Goal: Task Accomplishment & Management: Use online tool/utility

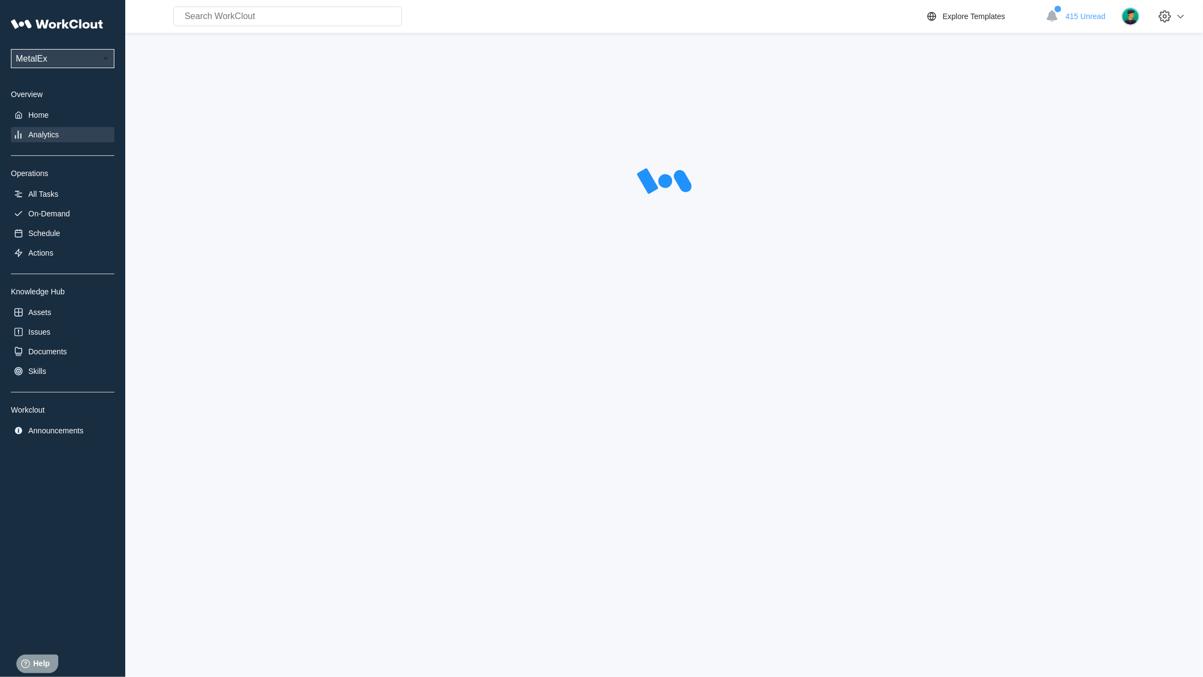
click at [1034, 126] on div at bounding box center [664, 182] width 1043 height 272
click at [37, 116] on div "Home" at bounding box center [38, 115] width 20 height 9
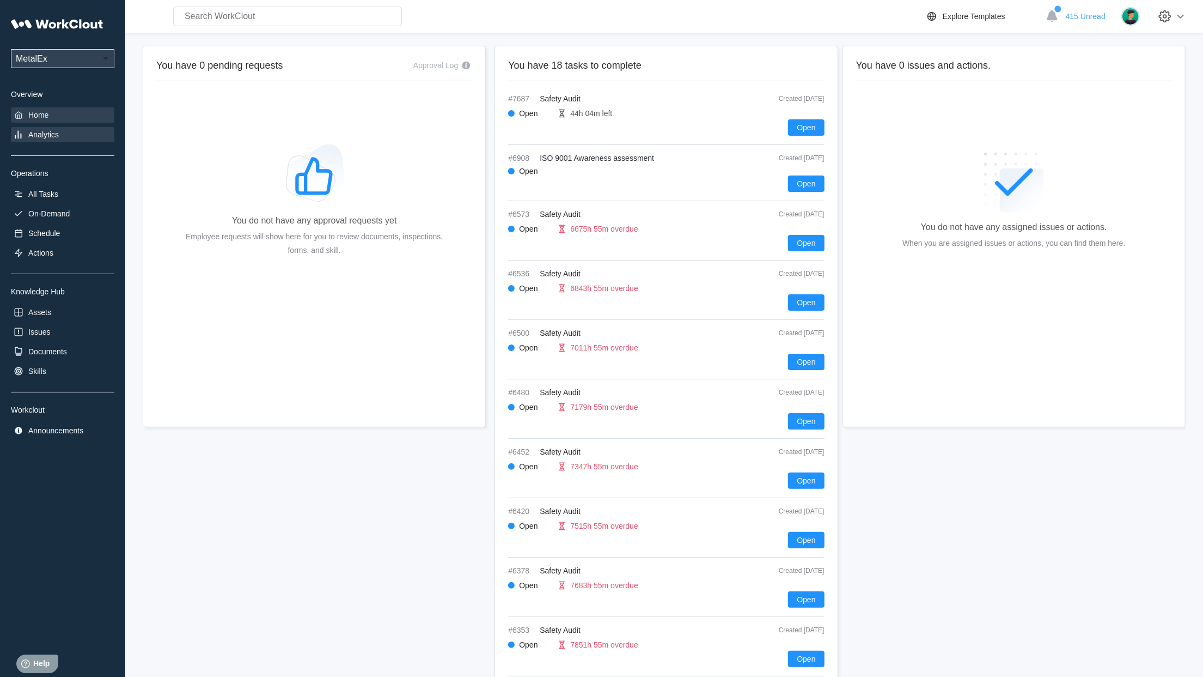
click at [38, 132] on div "Analytics" at bounding box center [43, 134] width 31 height 9
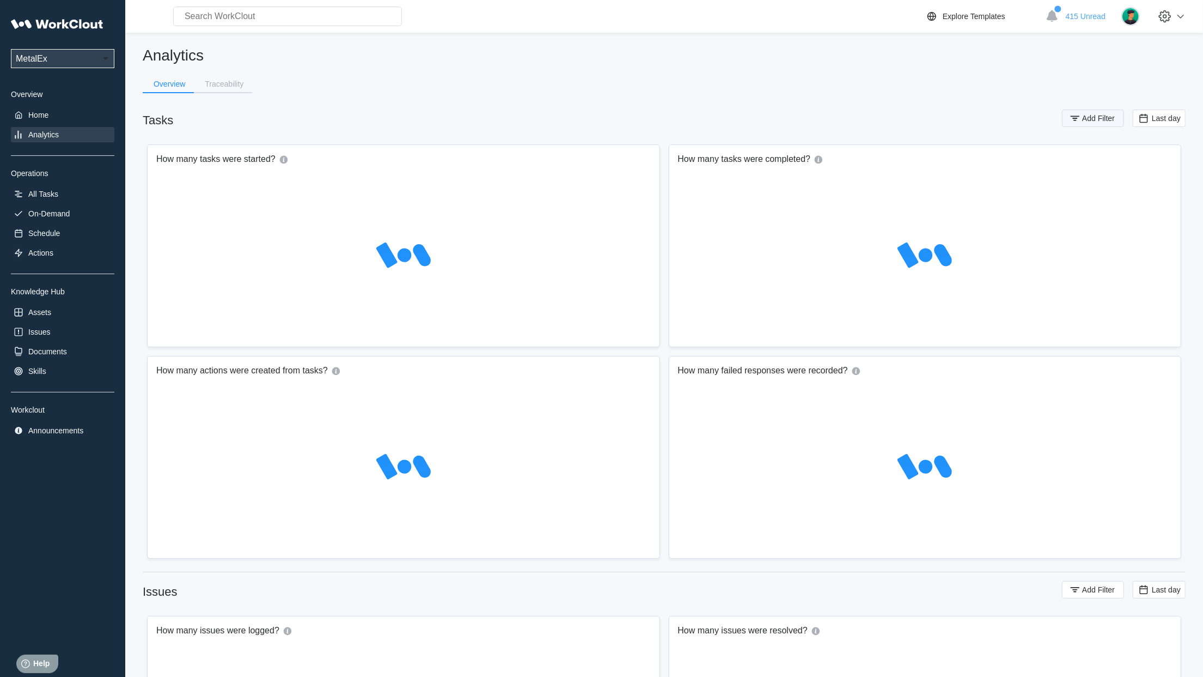
click at [1088, 118] on span "Add Filter" at bounding box center [1098, 118] width 33 height 8
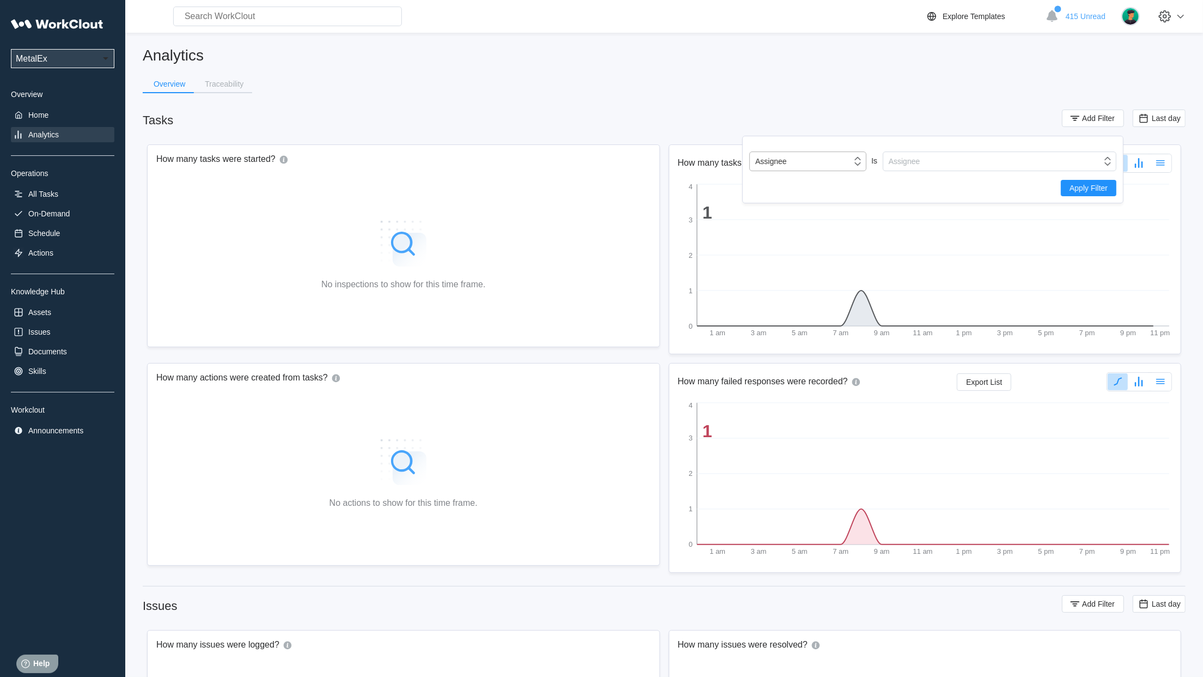
click at [852, 162] on icon at bounding box center [858, 161] width 12 height 12
click at [782, 205] on div "Tag" at bounding box center [808, 201] width 104 height 9
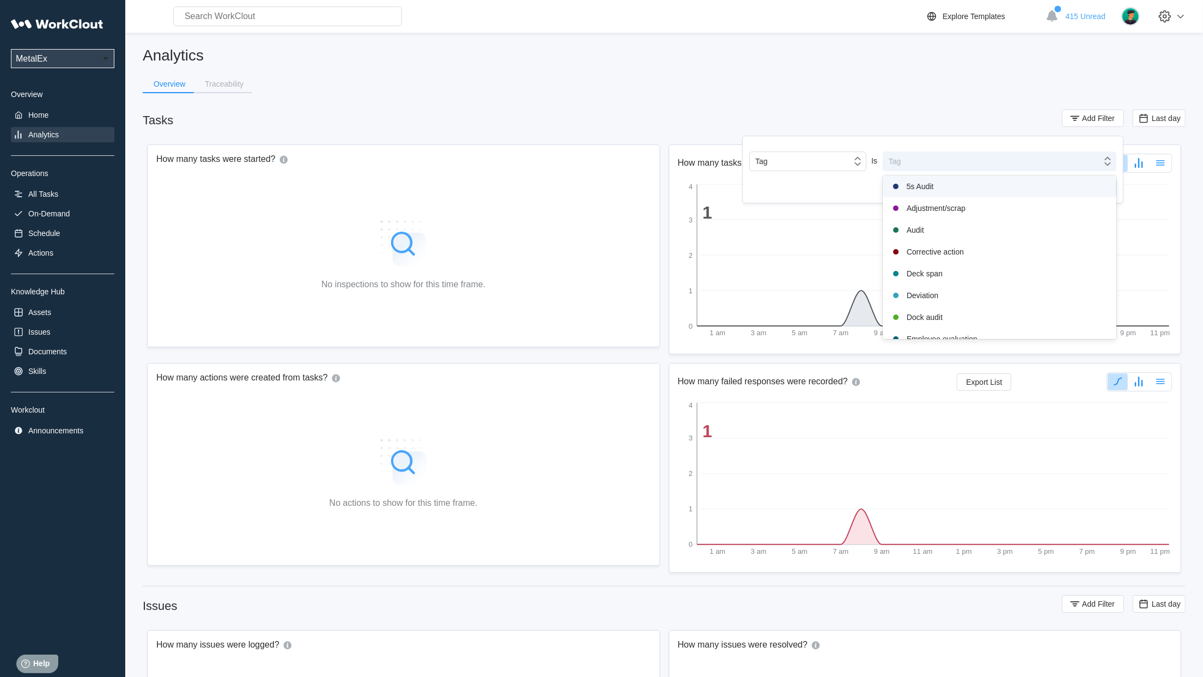
click at [940, 159] on div "Tag" at bounding box center [993, 161] width 218 height 15
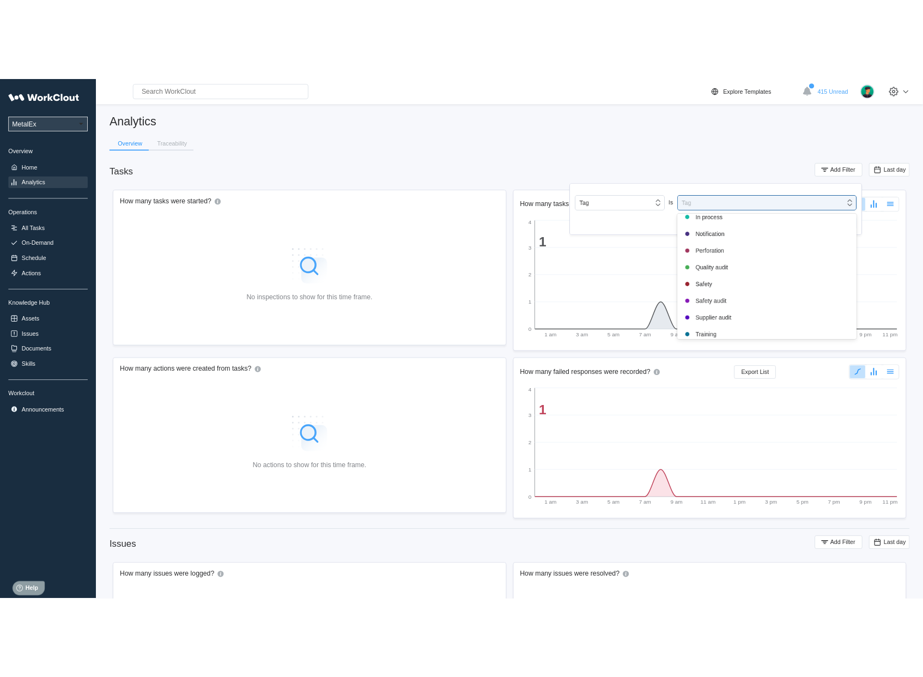
scroll to position [226, 0]
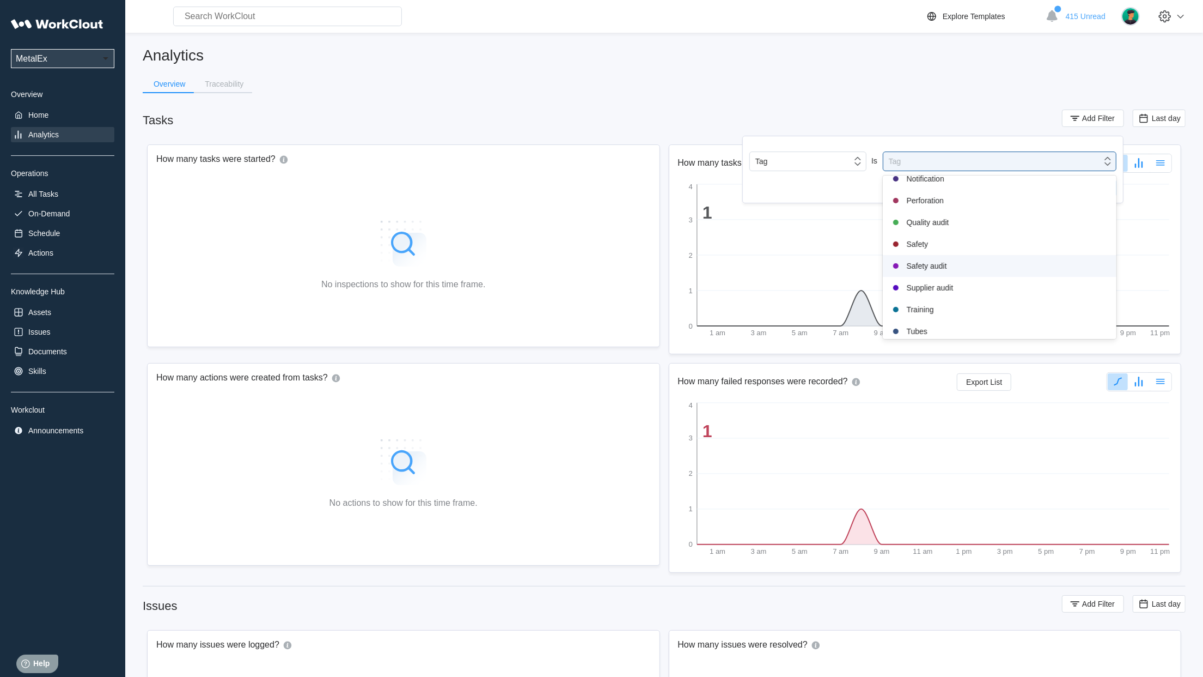
drag, startPoint x: 947, startPoint y: 265, endPoint x: 942, endPoint y: 269, distance: 6.2
click at [947, 266] on div "Safety audit" at bounding box center [999, 265] width 221 height 13
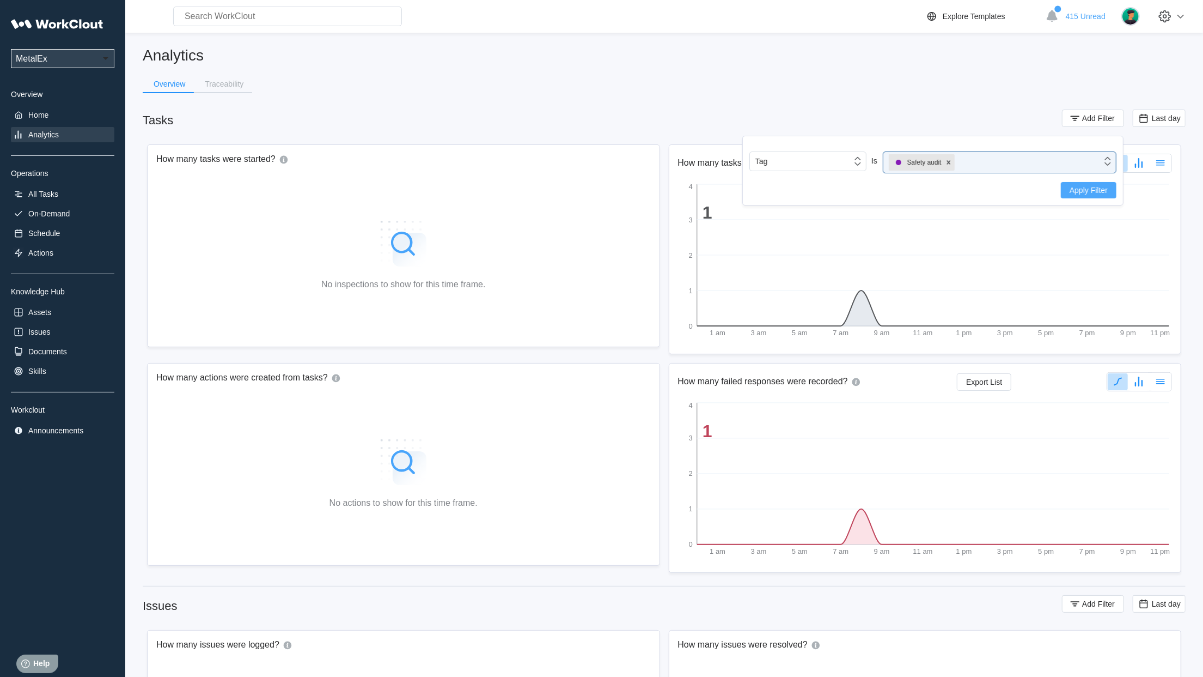
click at [1070, 192] on span "Apply Filter" at bounding box center [1089, 190] width 38 height 8
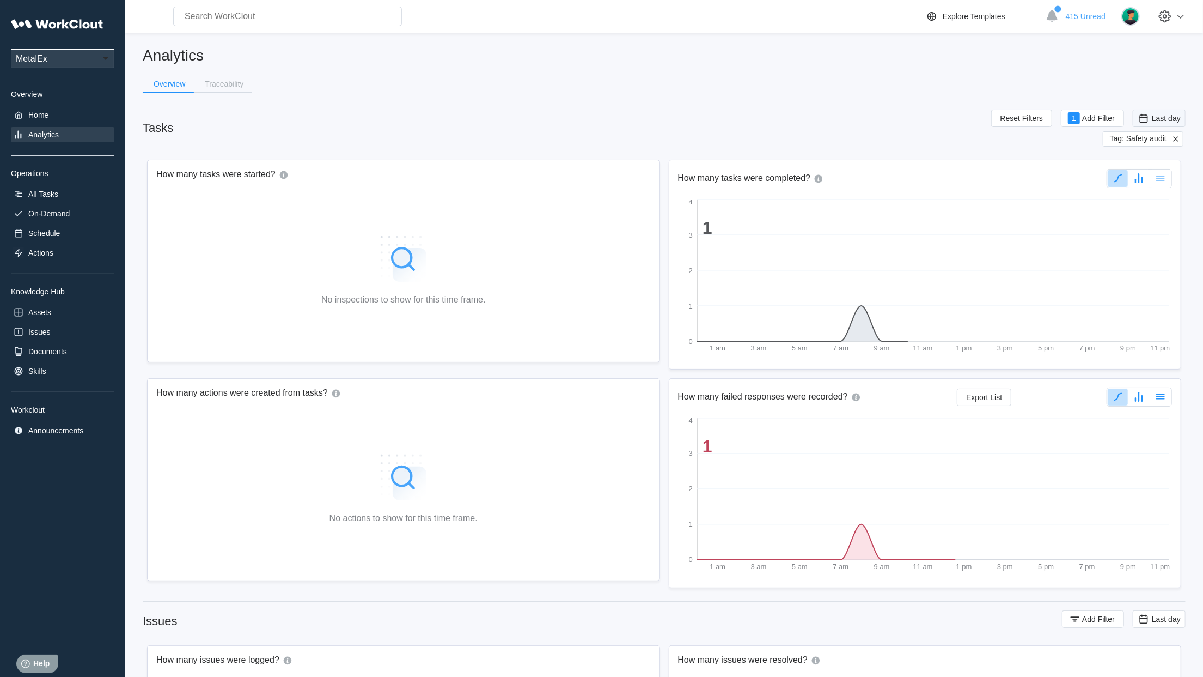
click at [1170, 120] on span "Last day" at bounding box center [1166, 118] width 29 height 9
click at [1143, 226] on div "Custom" at bounding box center [1143, 227] width 26 height 9
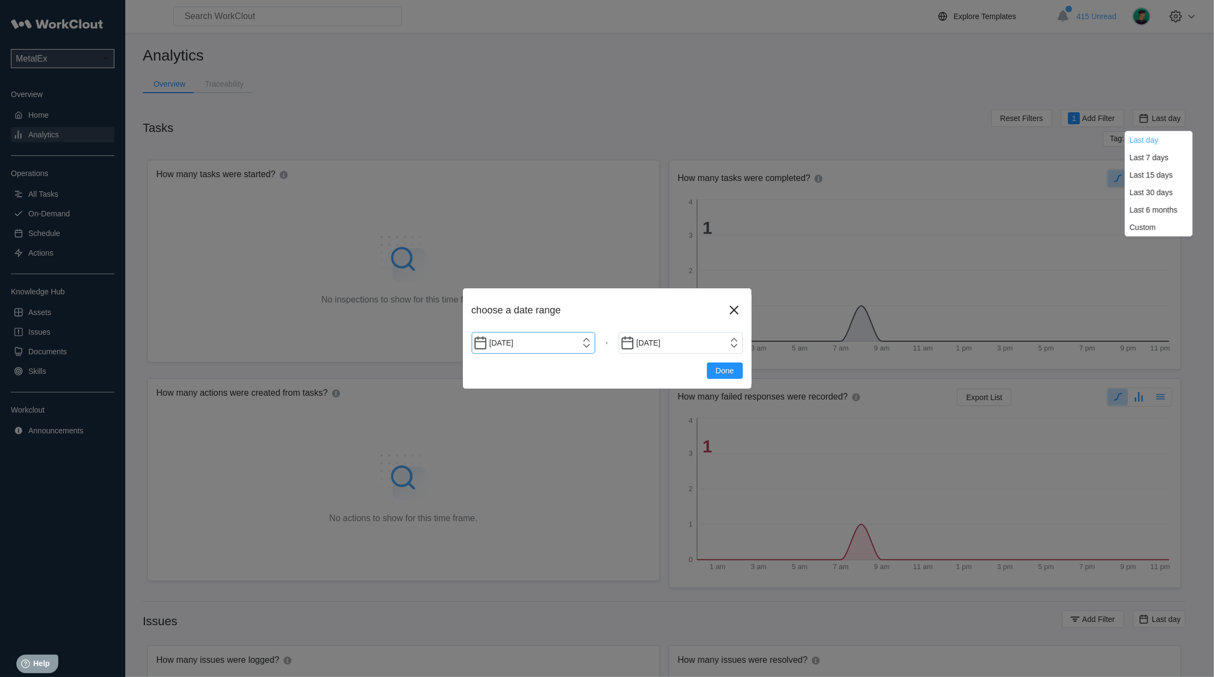
click at [593, 345] on input "[DATE]" at bounding box center [534, 343] width 124 height 22
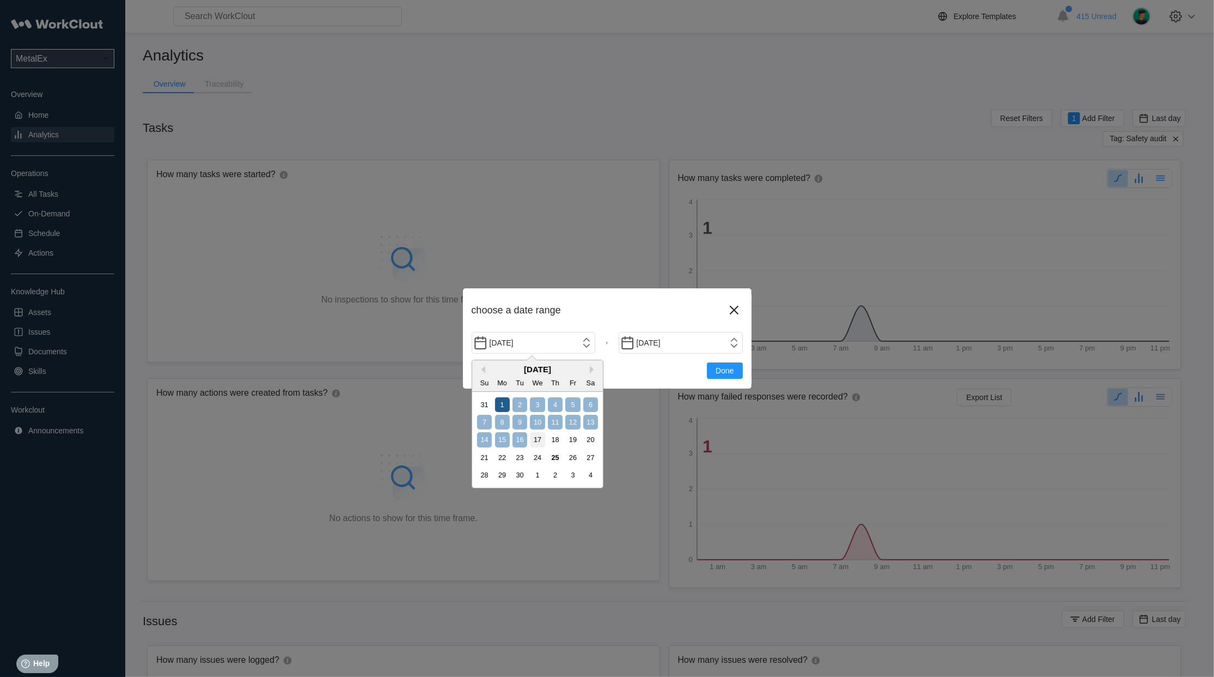
click at [505, 406] on div "1" at bounding box center [502, 404] width 15 height 15
type input "[DATE]"
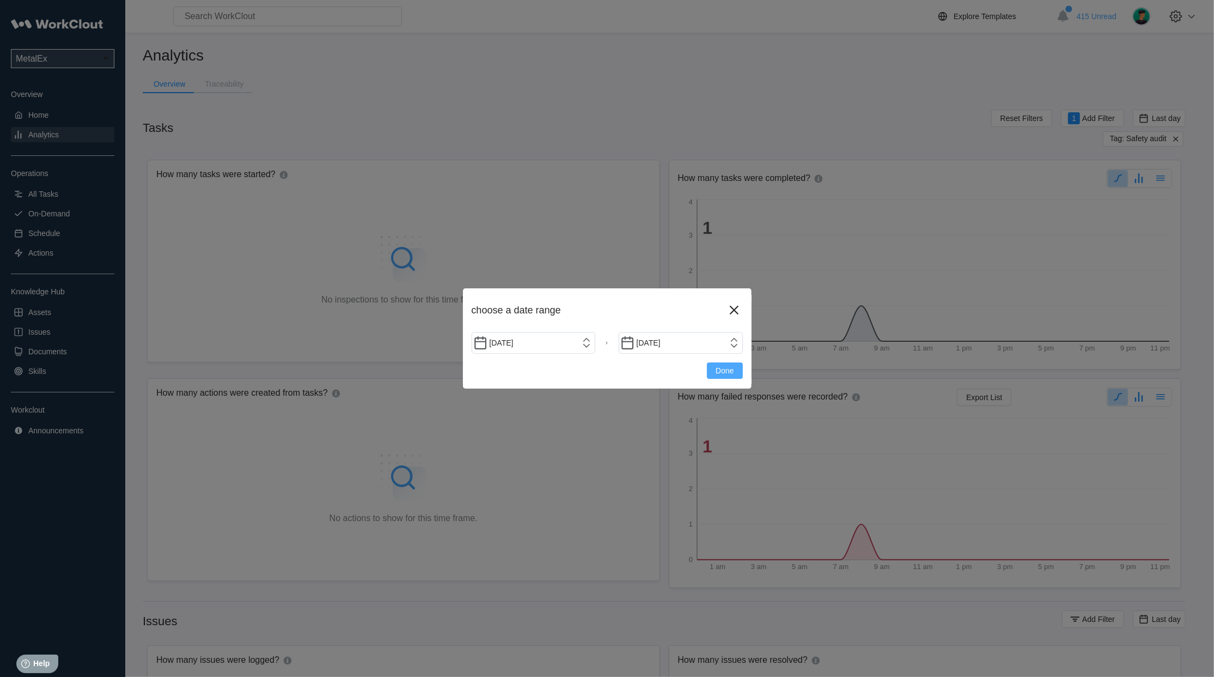
click at [713, 375] on button "Done" at bounding box center [724, 370] width 35 height 16
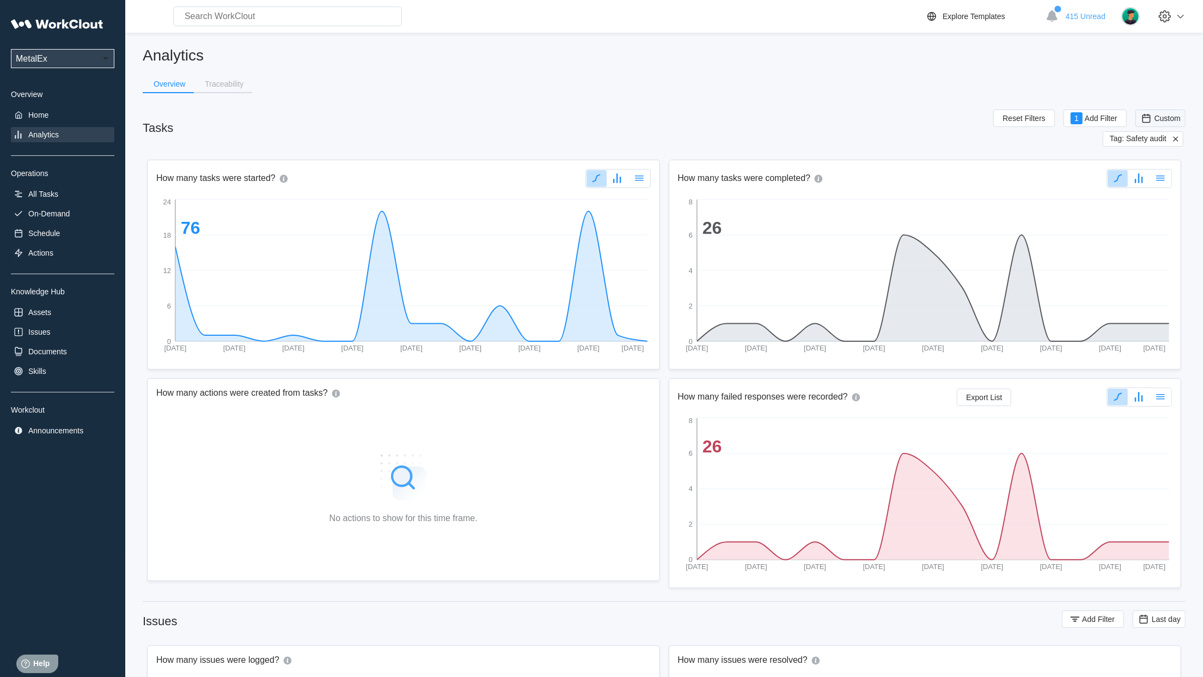
click at [1171, 121] on span "Custom" at bounding box center [1168, 118] width 26 height 9
click at [1154, 227] on div "Custom" at bounding box center [1144, 227] width 26 height 9
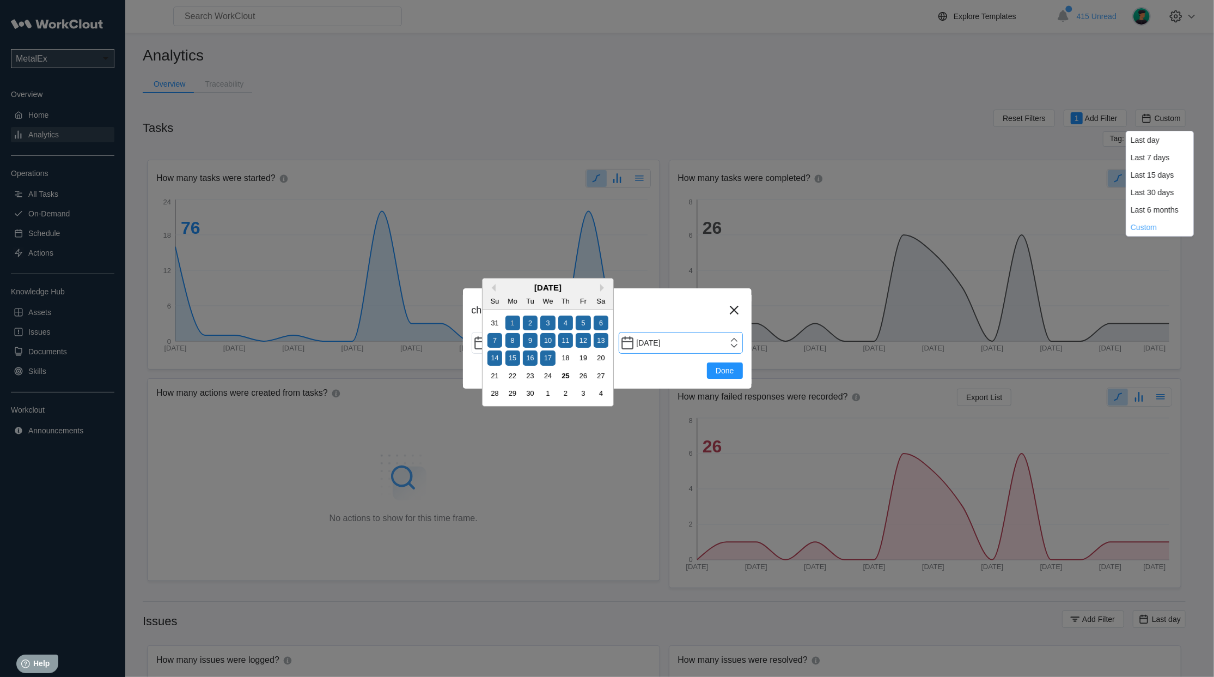
click at [730, 344] on input "[DATE]" at bounding box center [681, 343] width 124 height 22
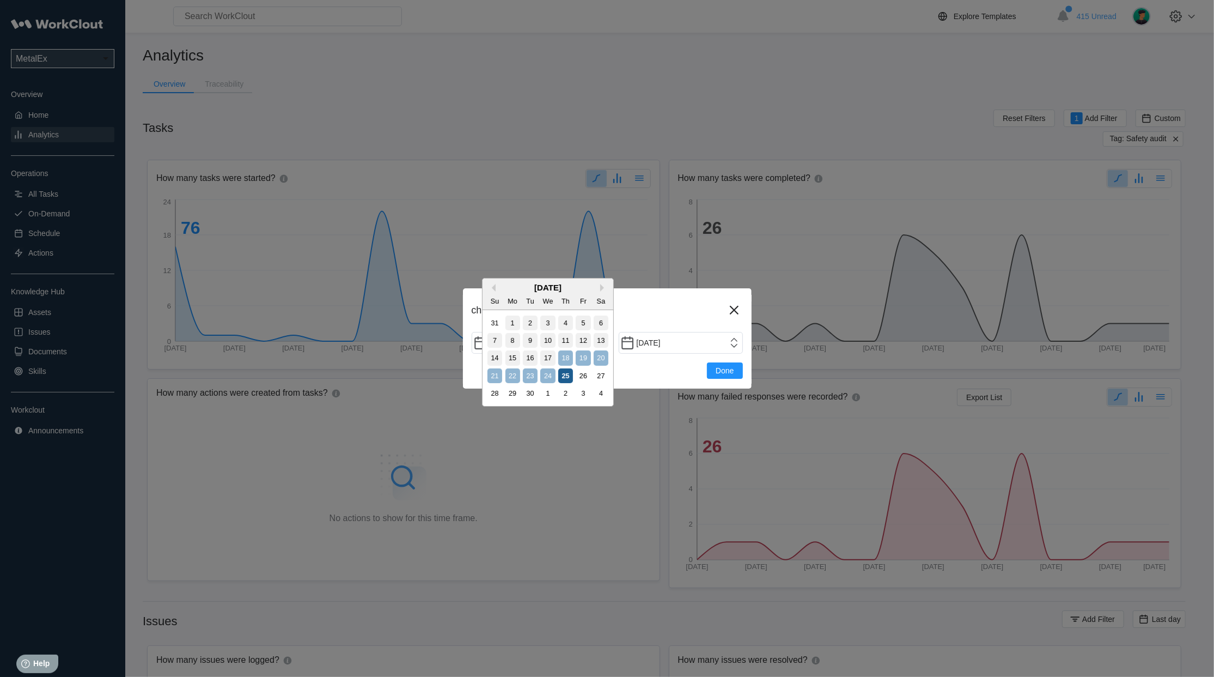
click at [561, 378] on div "25" at bounding box center [565, 375] width 15 height 15
type input "[DATE]"
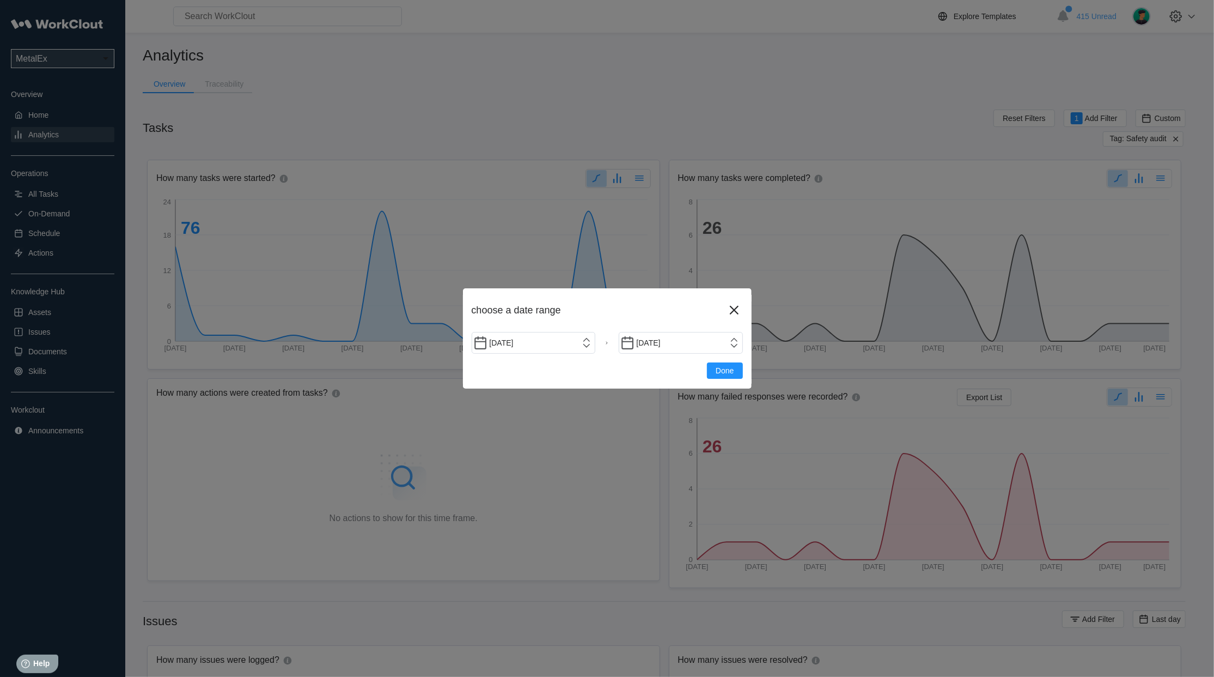
click at [739, 381] on div "choose a date range [DATE] [DATE] Done" at bounding box center [607, 338] width 289 height 100
click at [733, 374] on span "Done" at bounding box center [725, 371] width 18 height 8
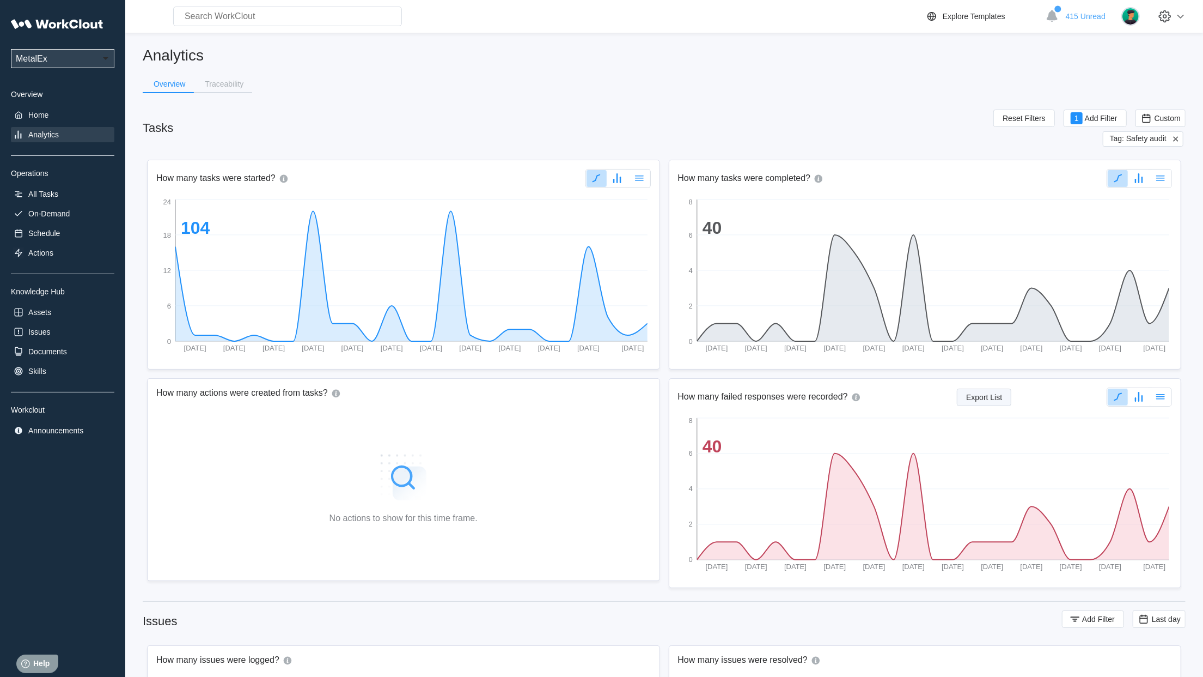
click at [989, 399] on span "Export List" at bounding box center [984, 397] width 36 height 8
